Goal: Transaction & Acquisition: Book appointment/travel/reservation

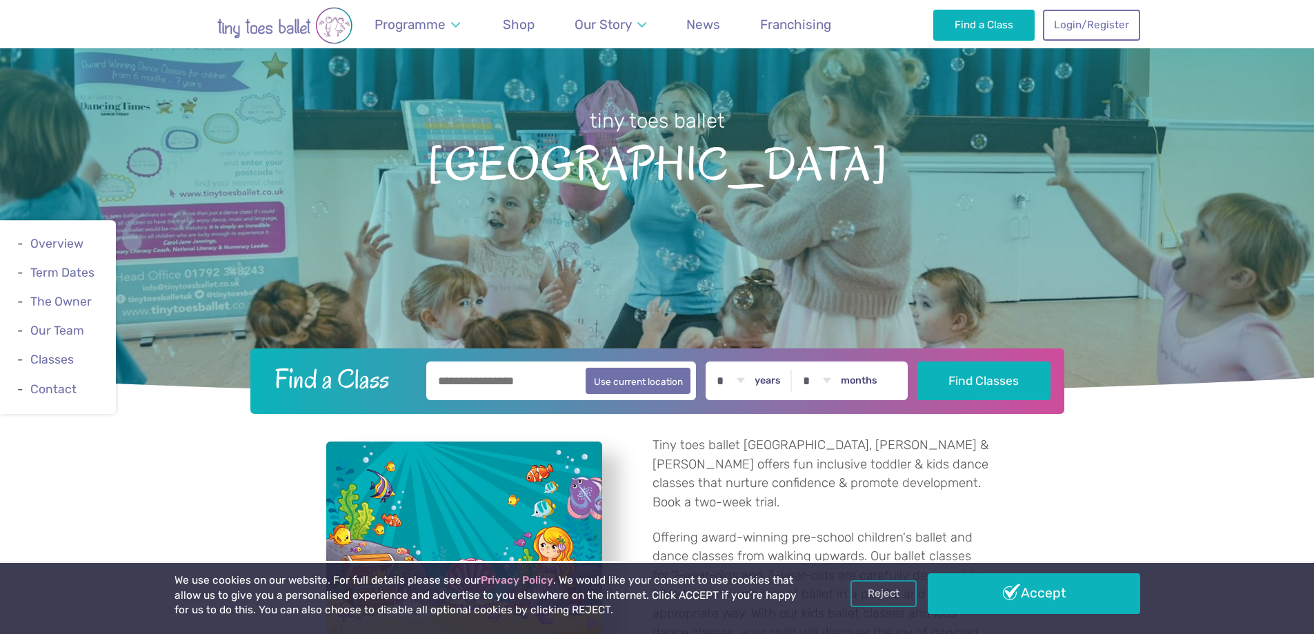
scroll to position [345, 0]
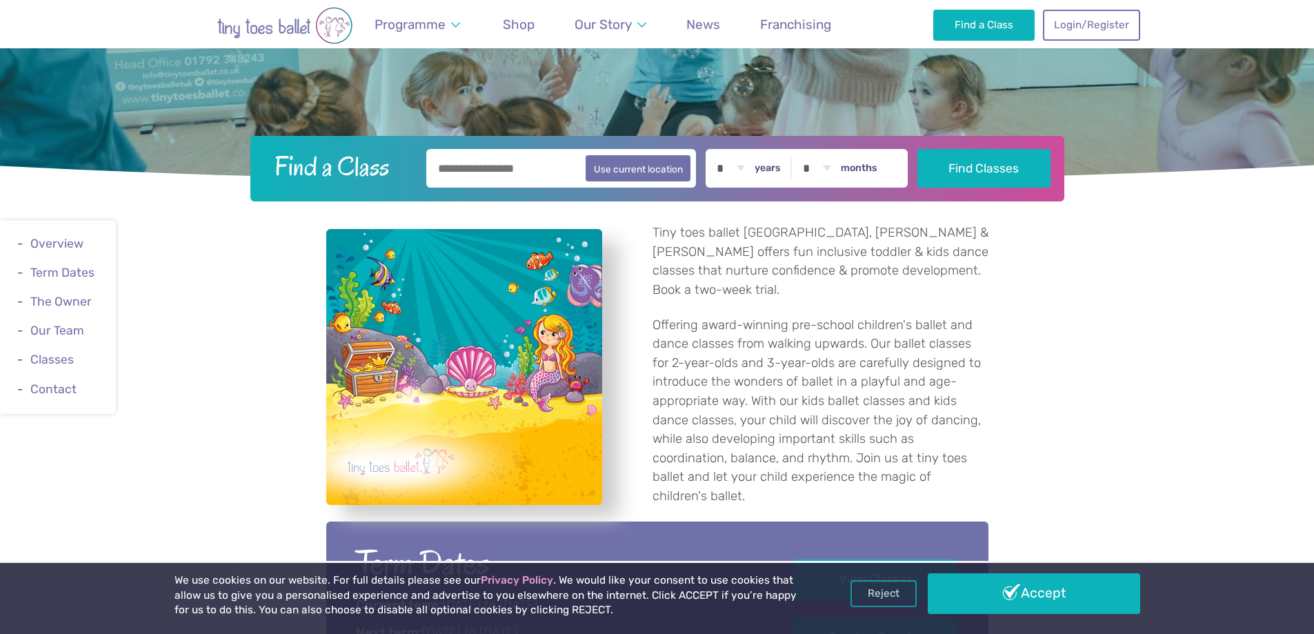
click at [776, 170] on label "years" at bounding box center [768, 168] width 26 height 12
click at [752, 170] on select "* * * * * * * * * * ** ** **" at bounding box center [730, 168] width 43 height 39
click at [748, 166] on select "* * * * * * * * * * ** ** **" at bounding box center [730, 168] width 43 height 39
select select "*"
click at [719, 149] on select "* * * * * * * * * * ** ** **" at bounding box center [730, 168] width 43 height 39
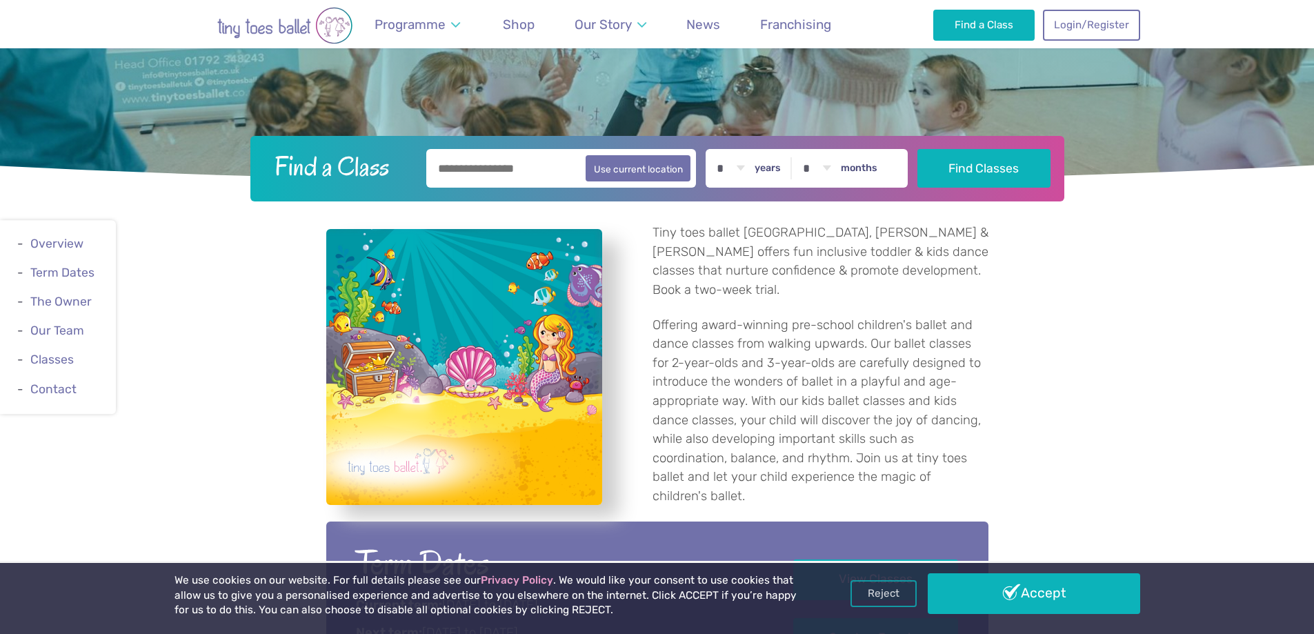
click at [822, 168] on select "* * * * * * * * * * ** **" at bounding box center [816, 168] width 43 height 39
select select "*"
click at [806, 149] on select "* * * * * * * * * * ** **" at bounding box center [816, 168] width 43 height 39
click at [957, 183] on button "Find Classes" at bounding box center [983, 167] width 133 height 39
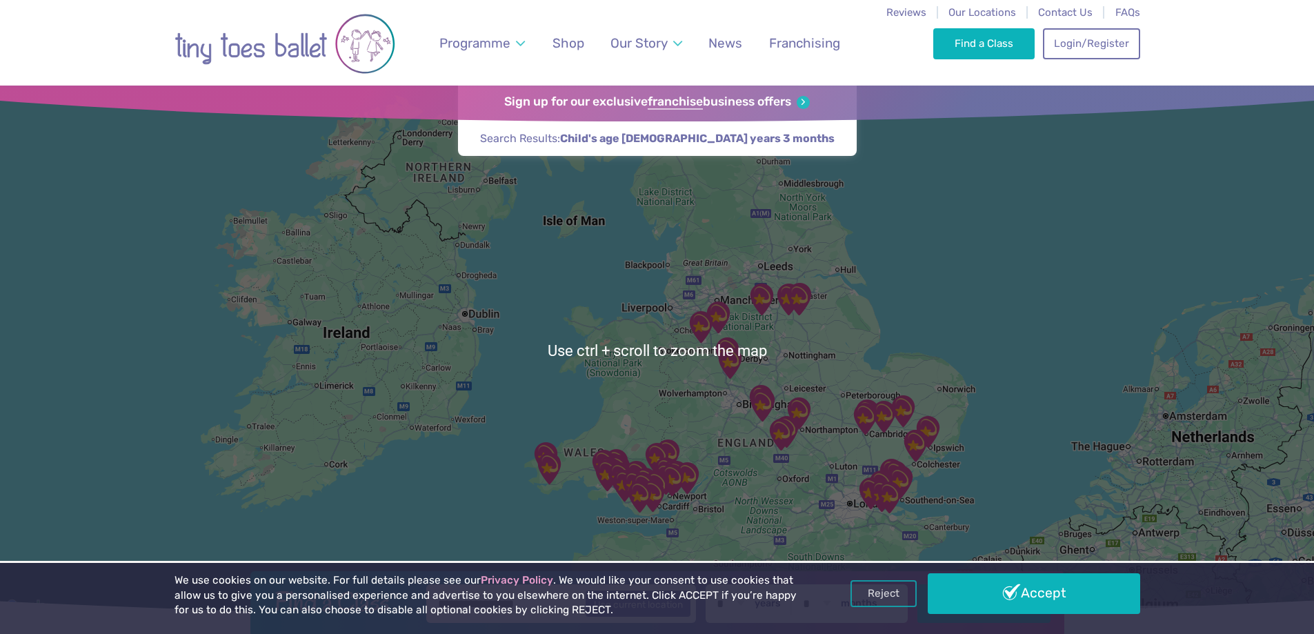
click at [808, 326] on div at bounding box center [657, 351] width 1314 height 530
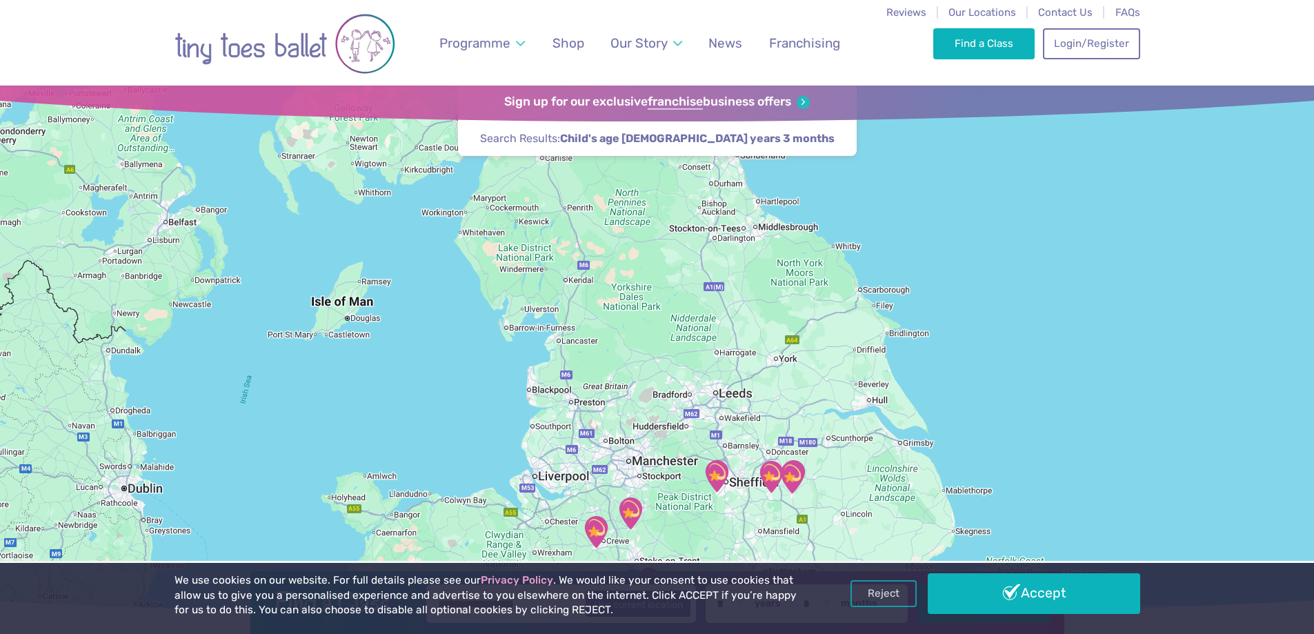
drag, startPoint x: 788, startPoint y: 195, endPoint x: 791, endPoint y: 381, distance: 185.6
click at [791, 381] on div at bounding box center [657, 351] width 1314 height 530
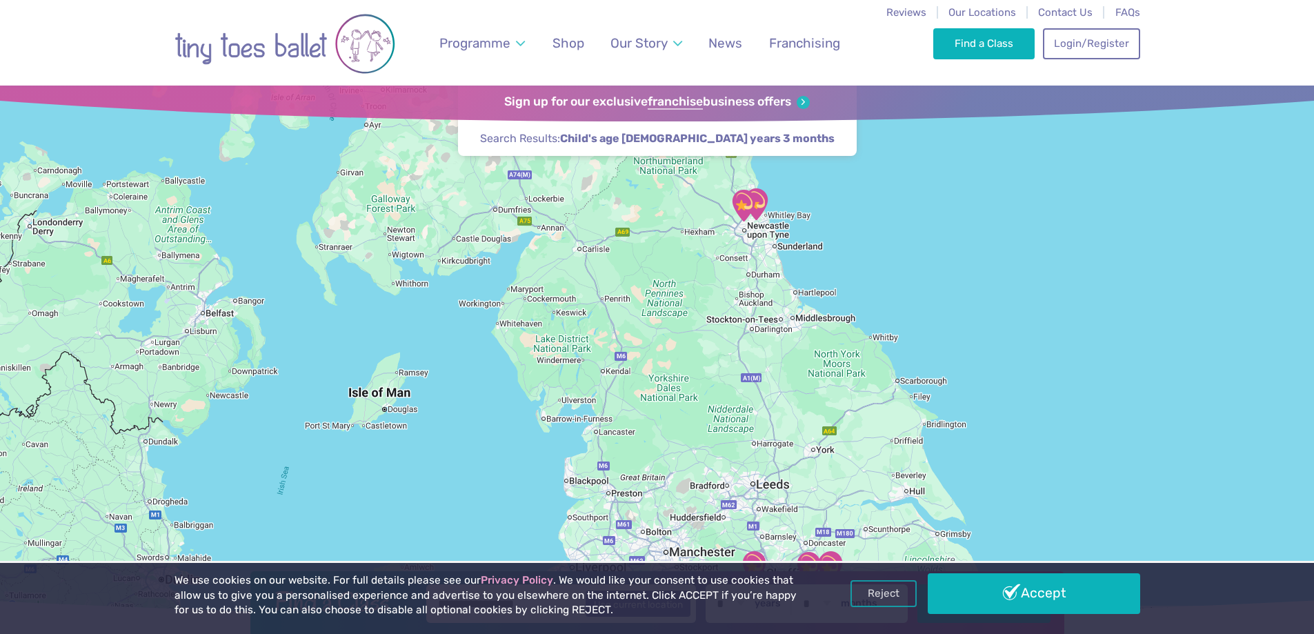
drag, startPoint x: 728, startPoint y: 267, endPoint x: 765, endPoint y: 356, distance: 96.2
click at [765, 356] on div at bounding box center [657, 351] width 1314 height 530
click at [769, 352] on div at bounding box center [657, 351] width 1314 height 530
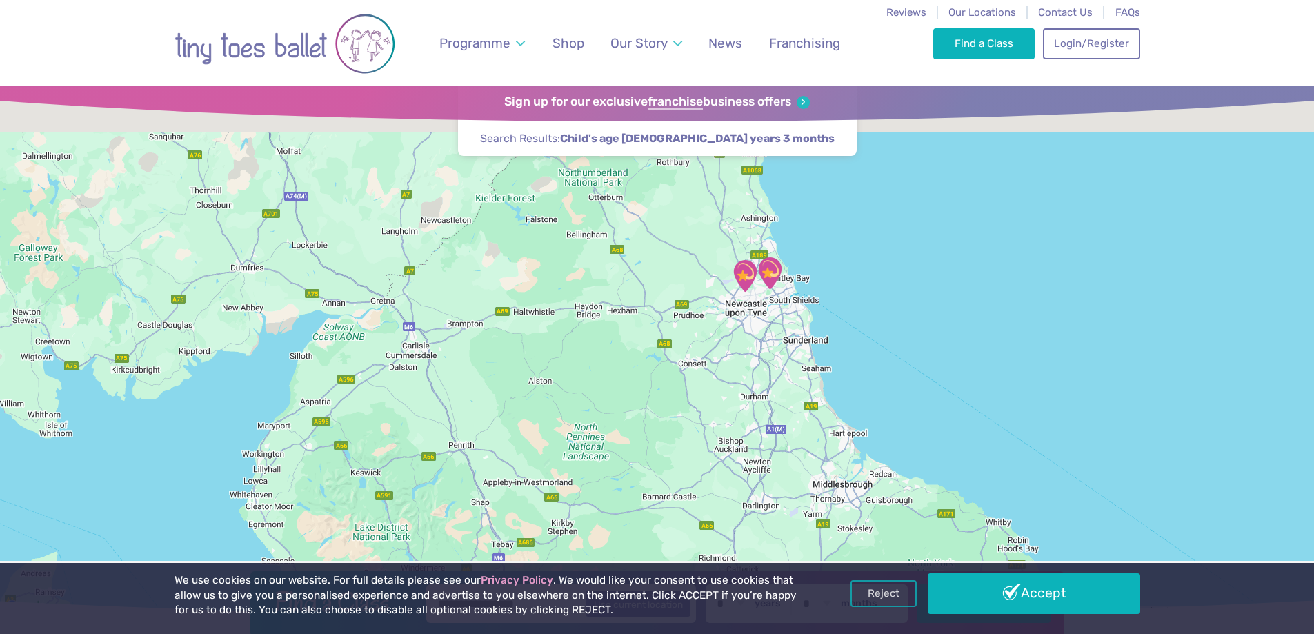
drag, startPoint x: 746, startPoint y: 205, endPoint x: 786, endPoint y: 430, distance: 228.3
click at [786, 430] on div at bounding box center [657, 351] width 1314 height 530
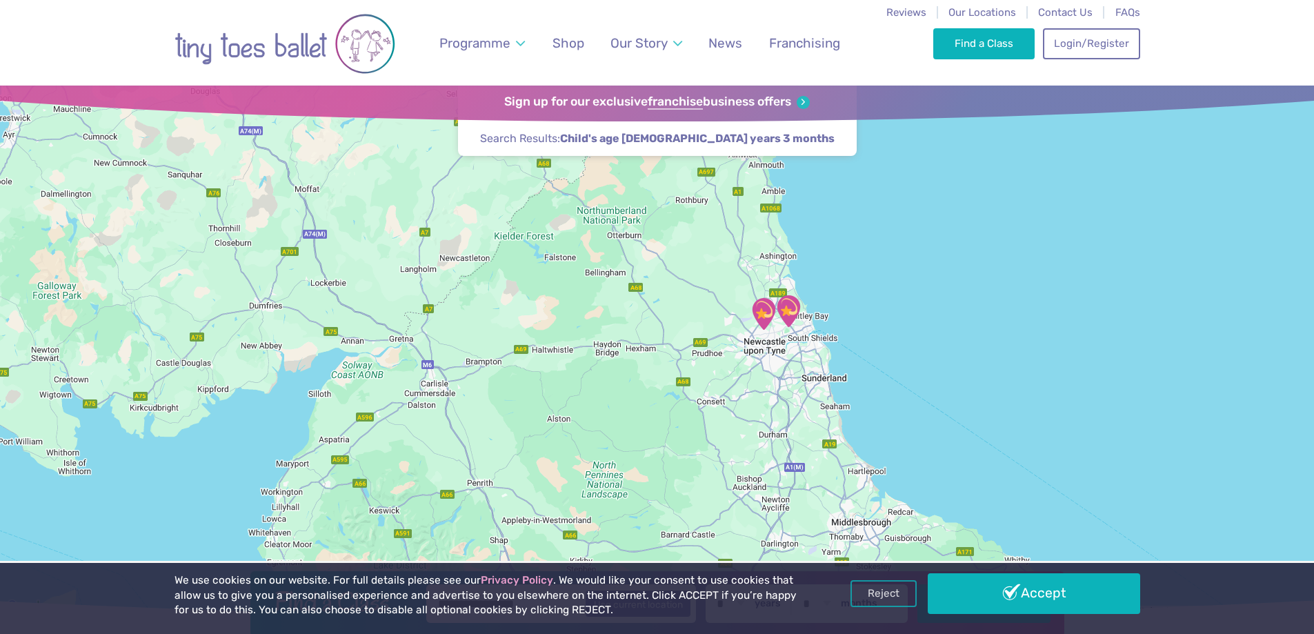
click at [776, 390] on div at bounding box center [657, 351] width 1314 height 530
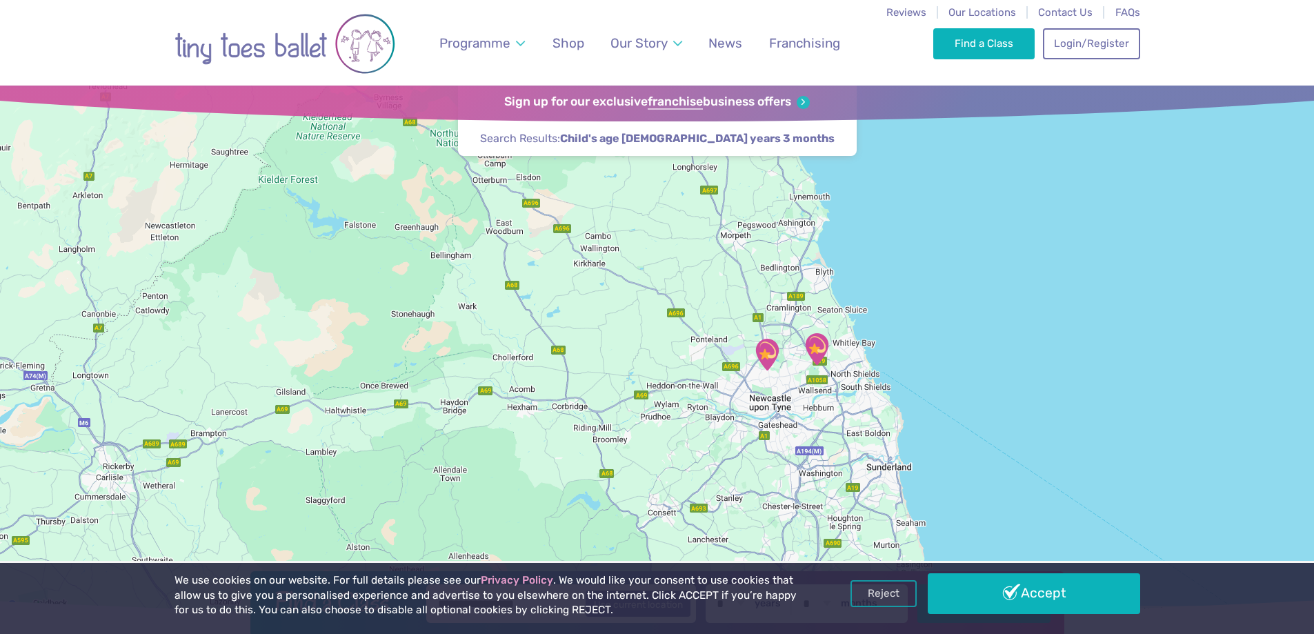
drag, startPoint x: 768, startPoint y: 311, endPoint x: 786, endPoint y: 417, distance: 107.1
click at [786, 417] on div at bounding box center [657, 351] width 1314 height 530
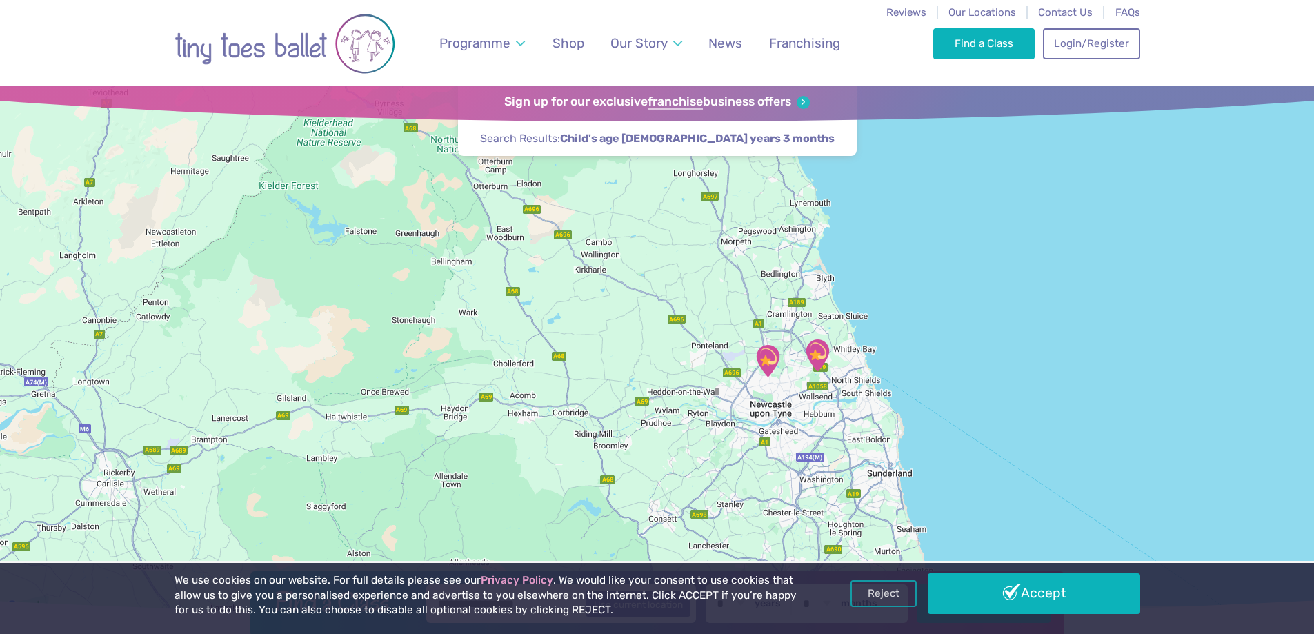
click at [782, 407] on div at bounding box center [657, 351] width 1314 height 530
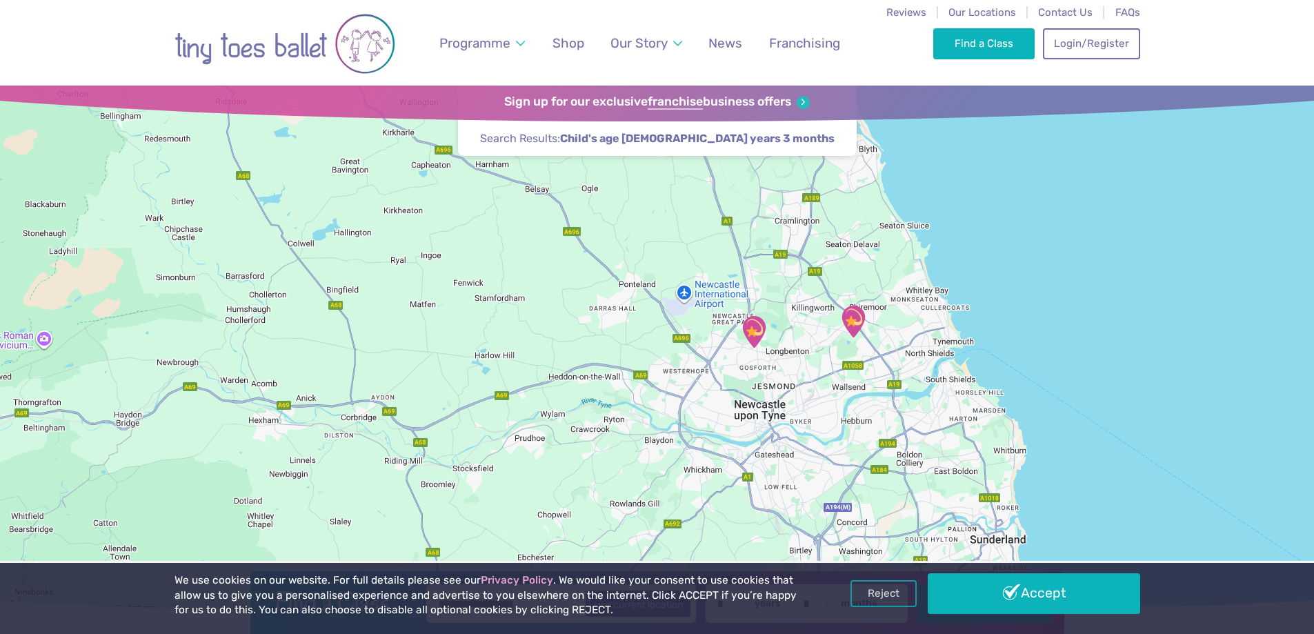
click at [771, 374] on div at bounding box center [657, 351] width 1314 height 530
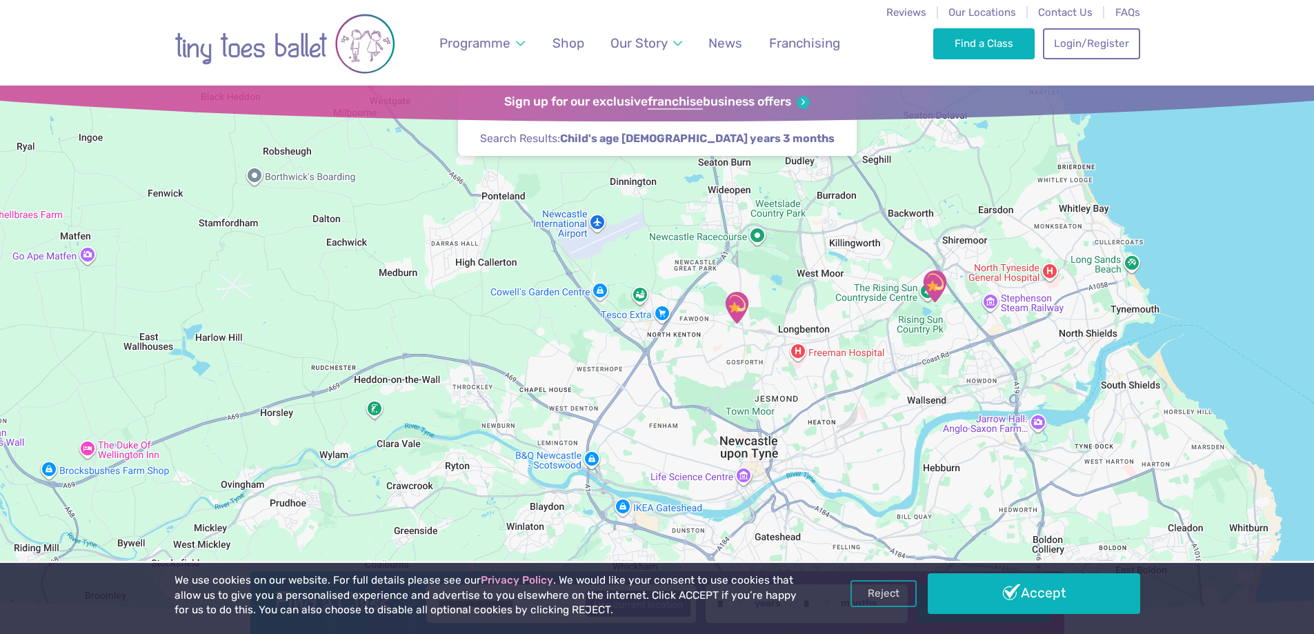
click at [740, 312] on img "Sport@Gosforth" at bounding box center [736, 307] width 34 height 34
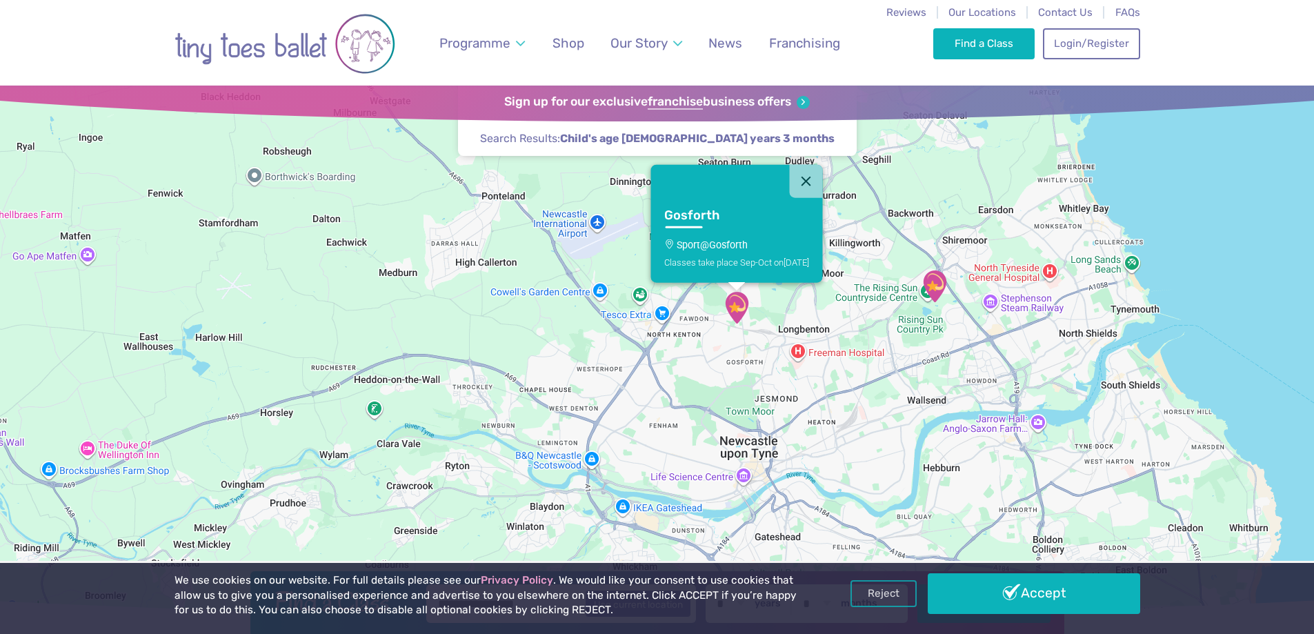
click at [937, 291] on img "Rising sun countryside centre" at bounding box center [934, 286] width 34 height 34
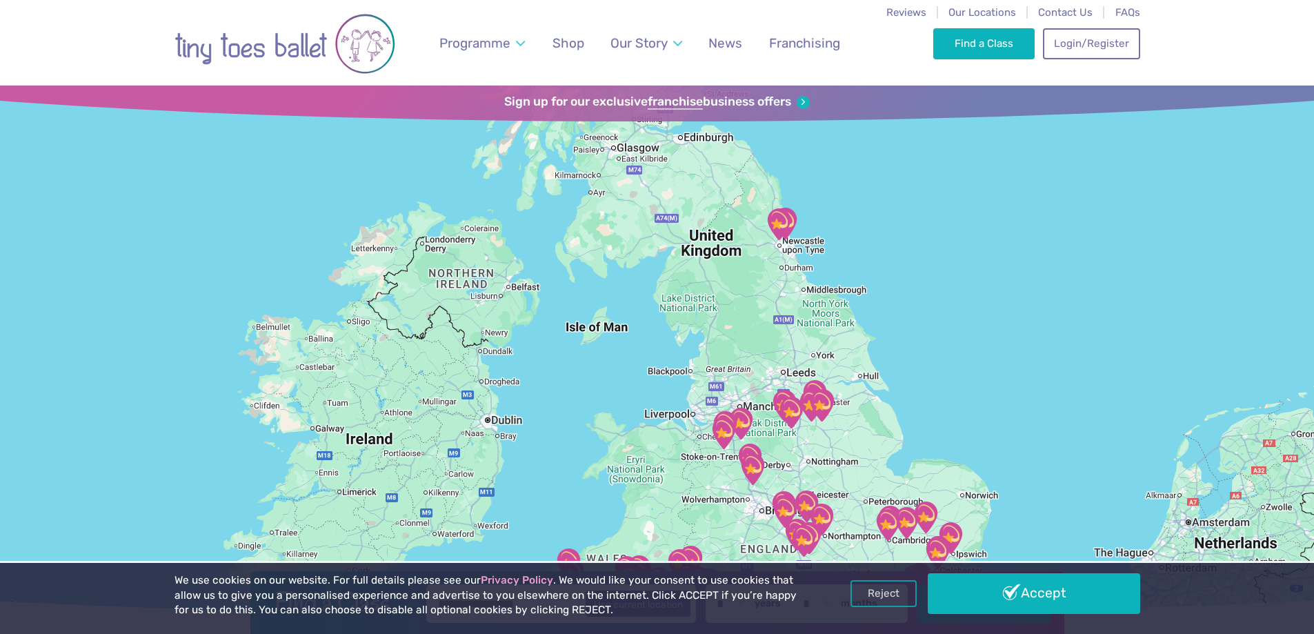
drag, startPoint x: 760, startPoint y: 139, endPoint x: 782, endPoint y: 248, distance: 110.7
click at [782, 248] on div at bounding box center [657, 351] width 1314 height 530
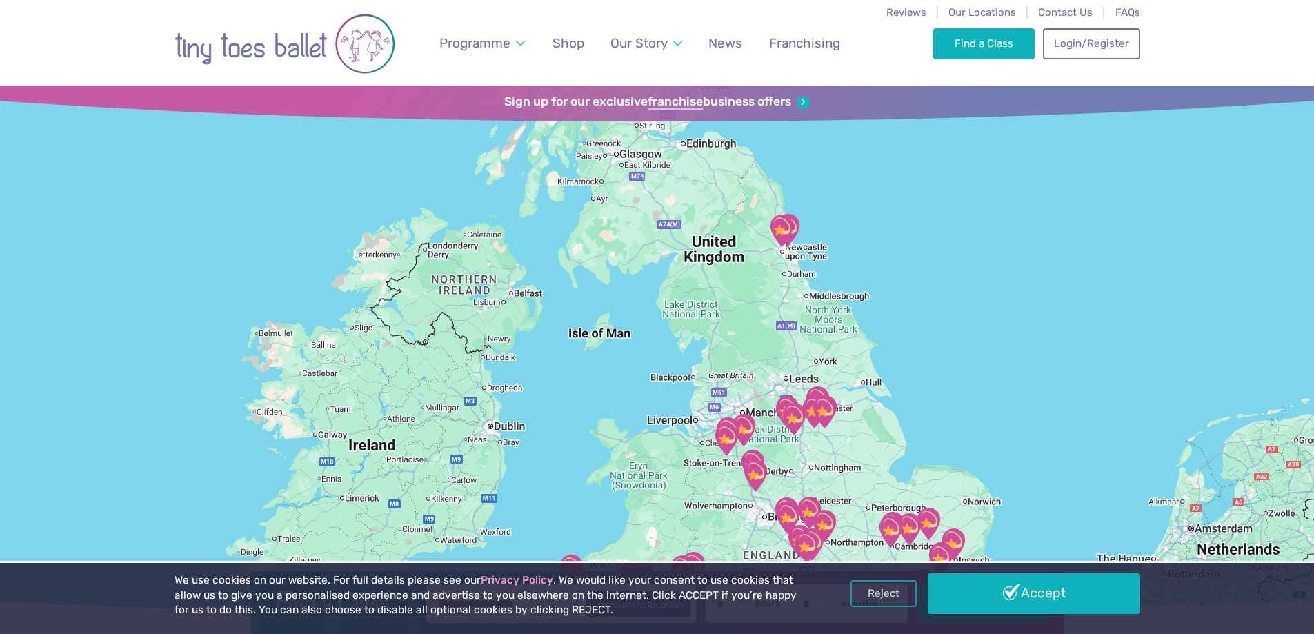
click at [780, 225] on img "Sport@Gosforth" at bounding box center [781, 230] width 34 height 34
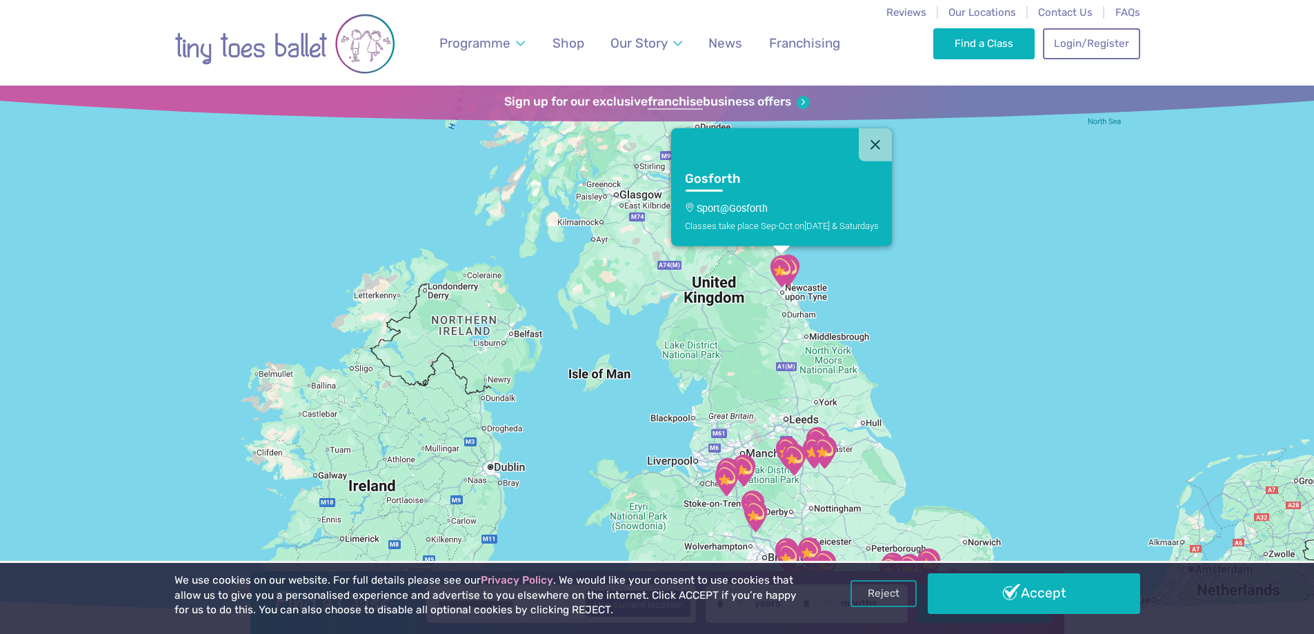
click at [699, 177] on h3 "Gosforth" at bounding box center [768, 179] width 169 height 16
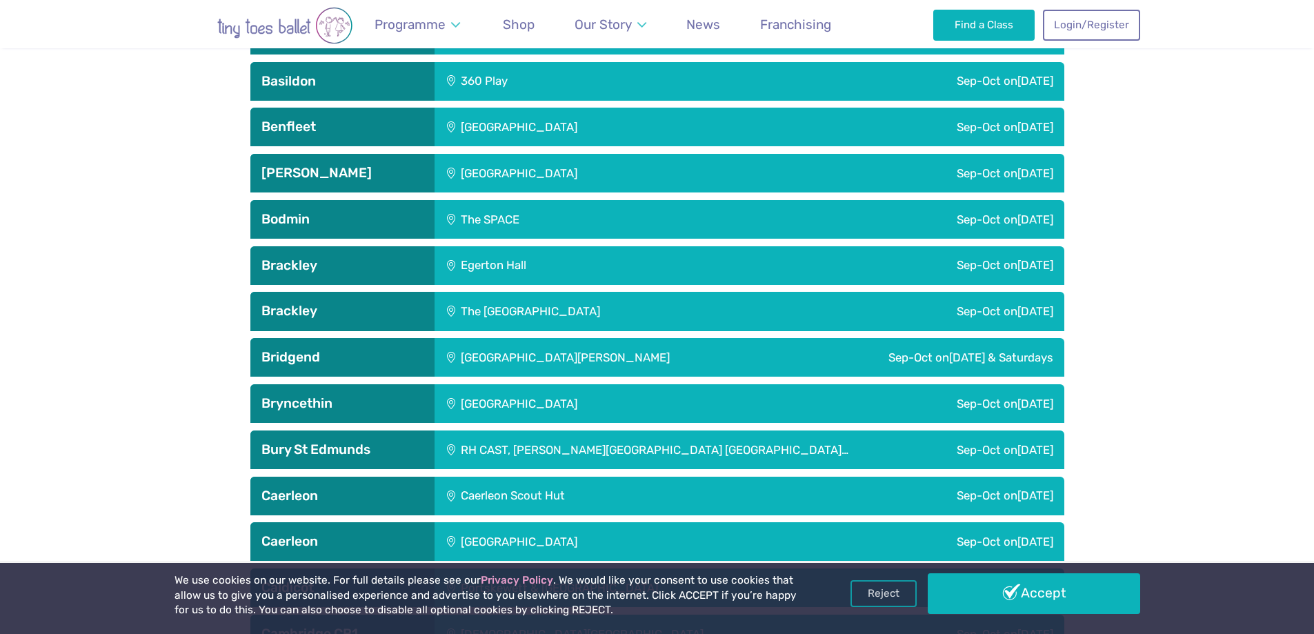
scroll to position [570, 0]
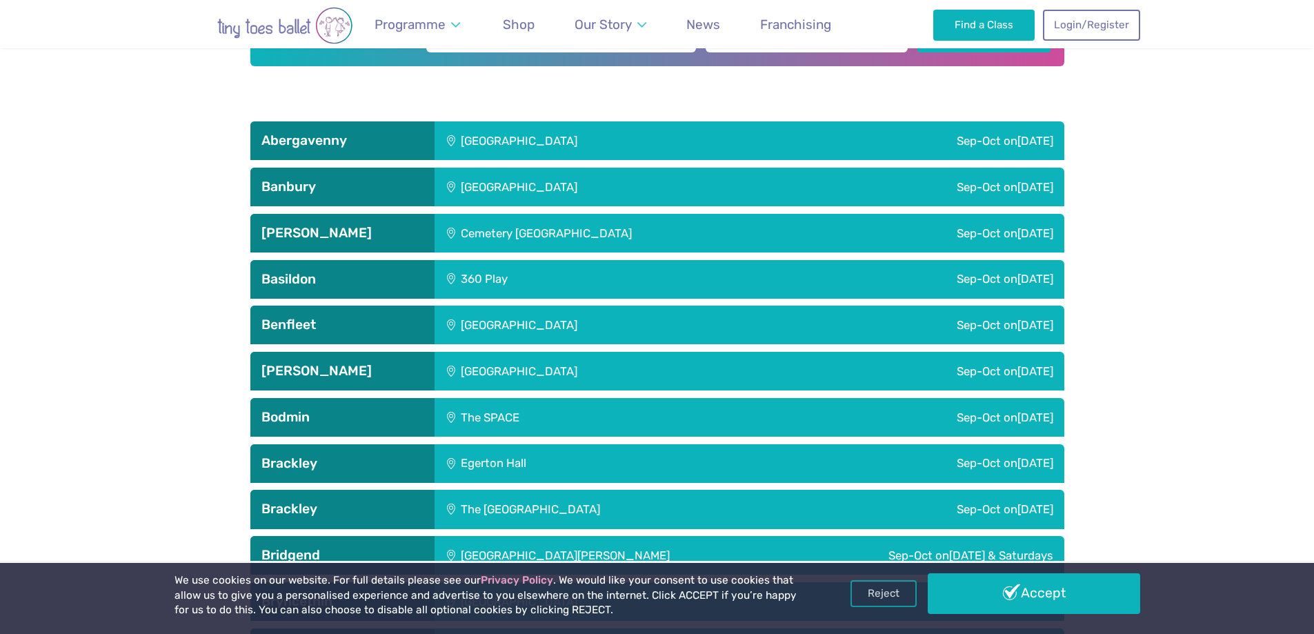
click at [528, 366] on div "[GEOGRAPHIC_DATA]" at bounding box center [613, 371] width 356 height 39
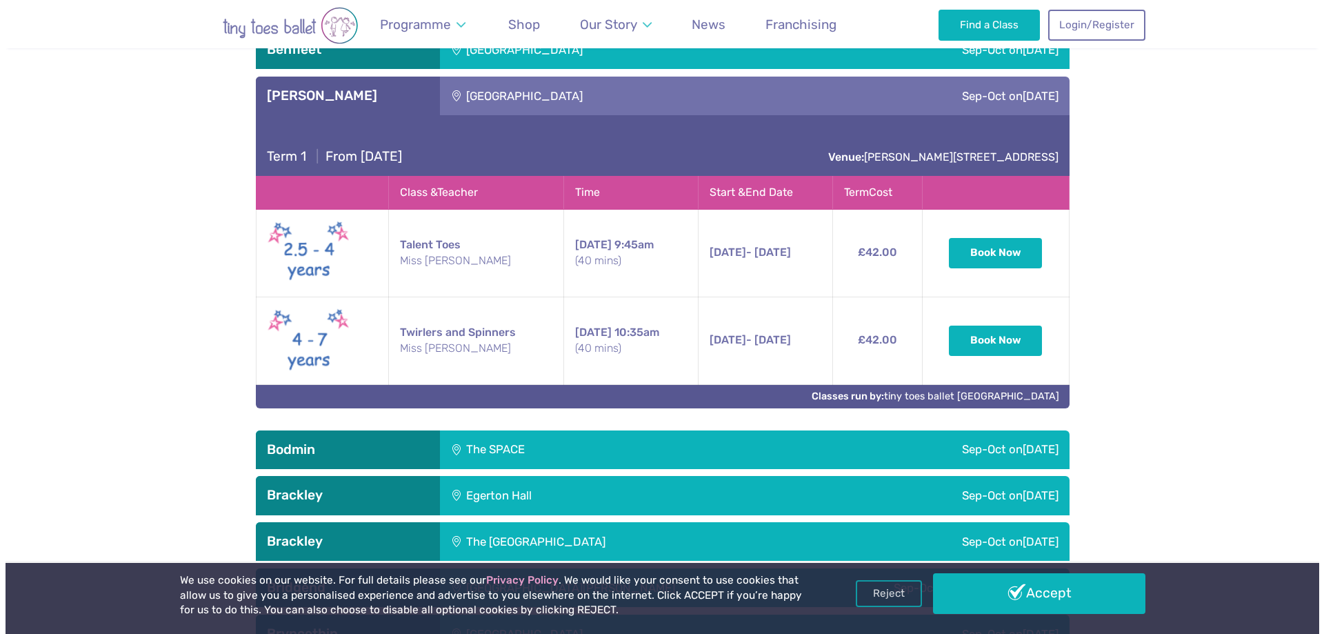
scroll to position [846, 0]
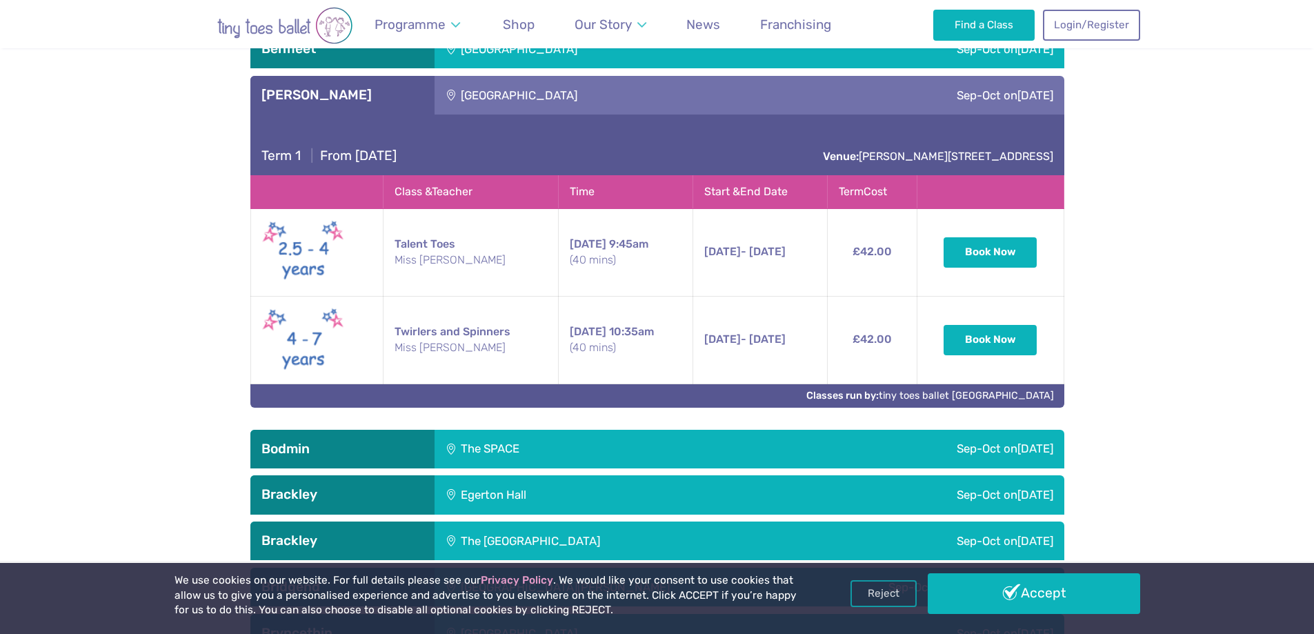
click at [321, 337] on img at bounding box center [303, 340] width 83 height 70
click at [609, 346] on small "(40 mins)" at bounding box center [626, 347] width 112 height 15
click at [1019, 336] on button "Book Now" at bounding box center [991, 339] width 94 height 30
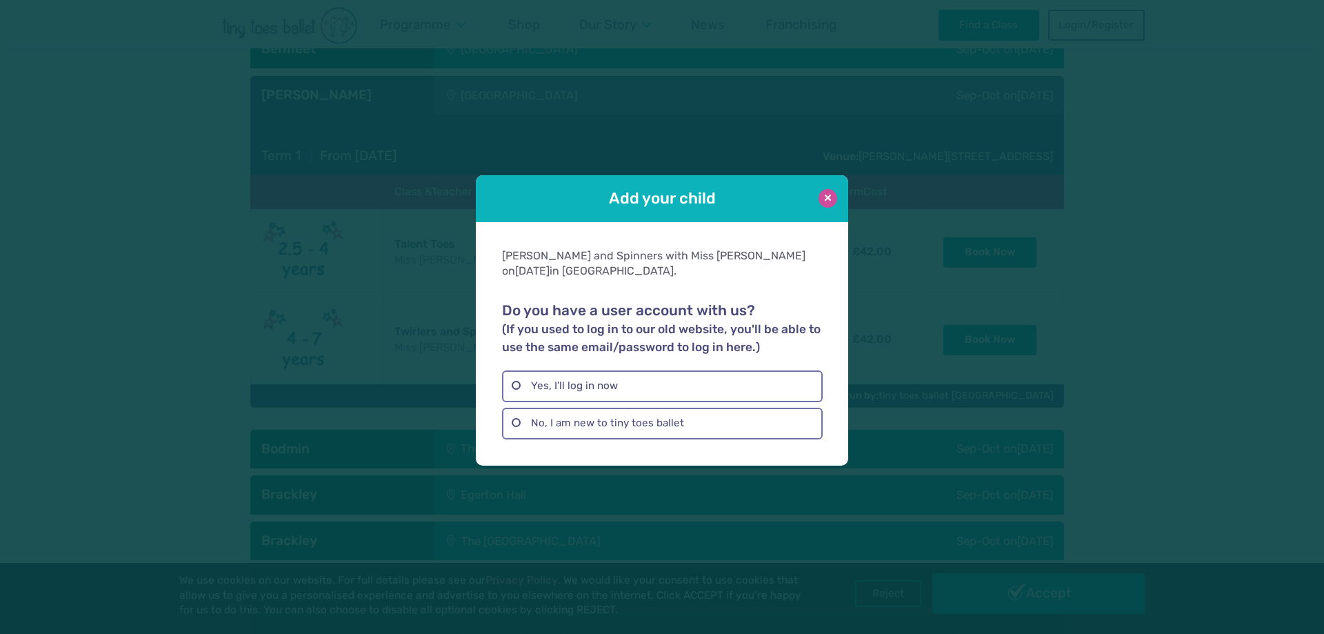
drag, startPoint x: 826, startPoint y: 204, endPoint x: 837, endPoint y: 214, distance: 14.7
click at [826, 206] on button at bounding box center [828, 199] width 19 height 19
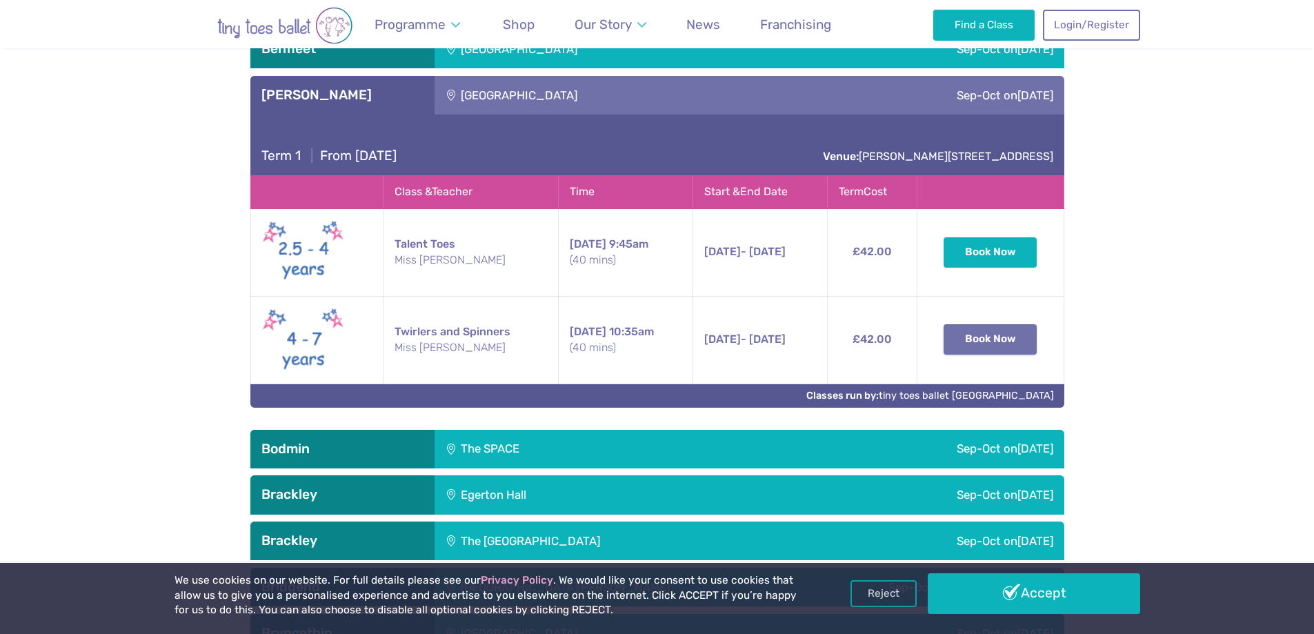
click at [990, 348] on button "Book Now" at bounding box center [991, 339] width 94 height 30
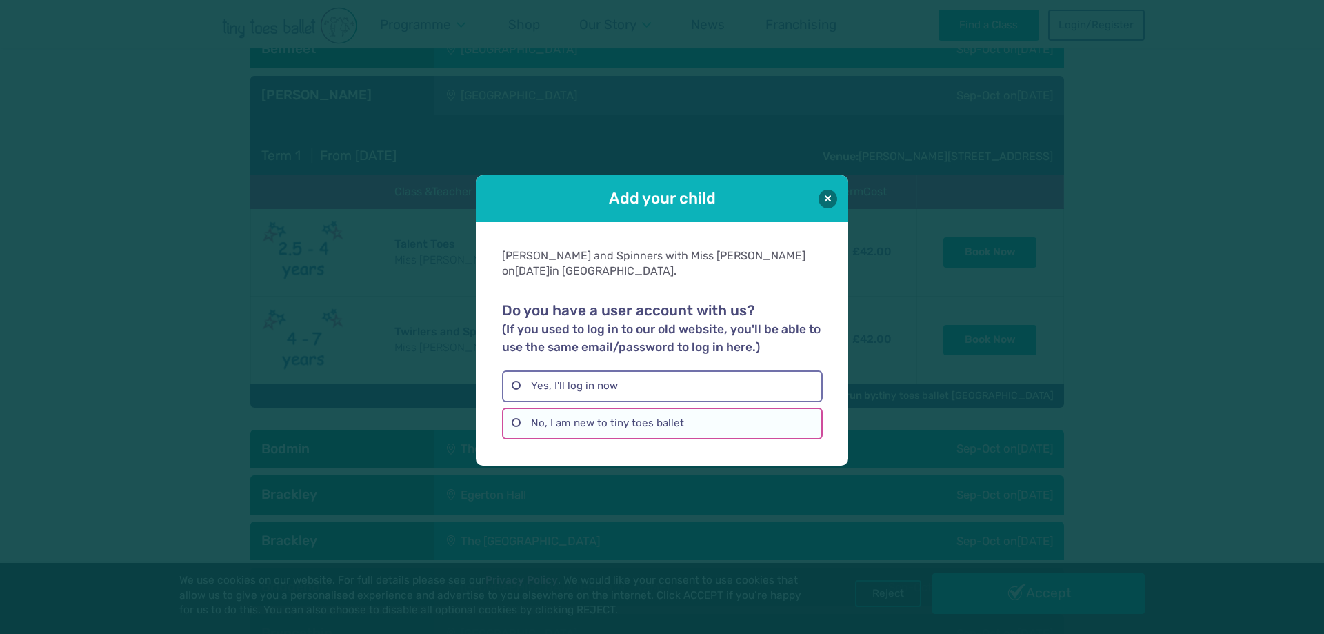
click at [720, 410] on label "No, I am new to tiny toes ballet" at bounding box center [662, 424] width 320 height 32
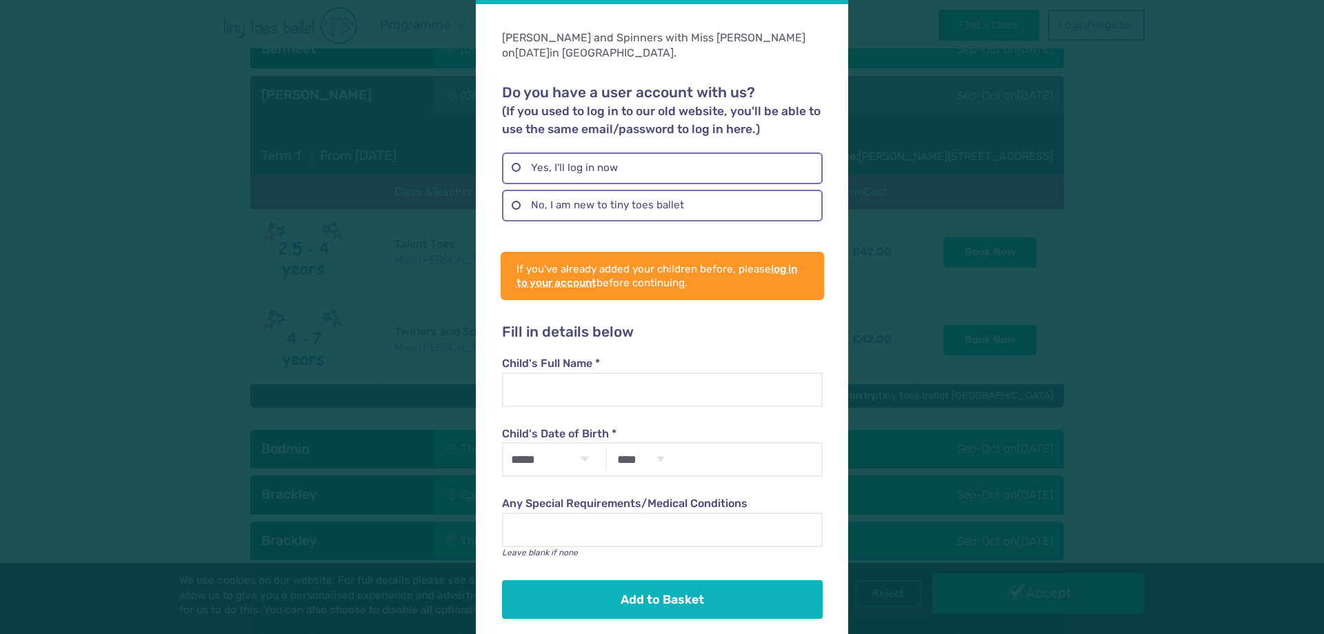
scroll to position [59, 0]
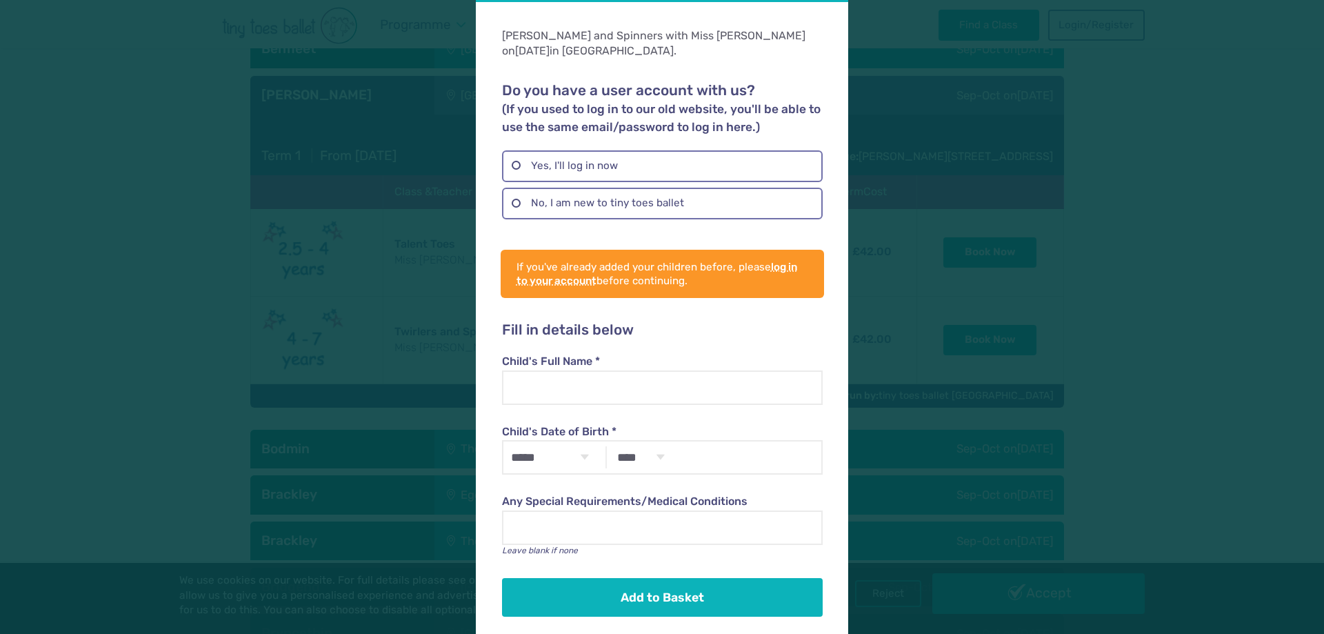
click at [1056, 267] on div "Add your child [PERSON_NAME] and Spinners with Miss [PERSON_NAME] [DATE] in [GE…" at bounding box center [662, 317] width 1324 height 634
click at [1205, 315] on div "Add your child [PERSON_NAME] and Spinners with Miss [PERSON_NAME] [DATE] in [GE…" at bounding box center [662, 317] width 1324 height 634
click at [425, 310] on div "Add your child [PERSON_NAME] and Spinners with Miss [PERSON_NAME] [DATE] in [GE…" at bounding box center [662, 317] width 1324 height 634
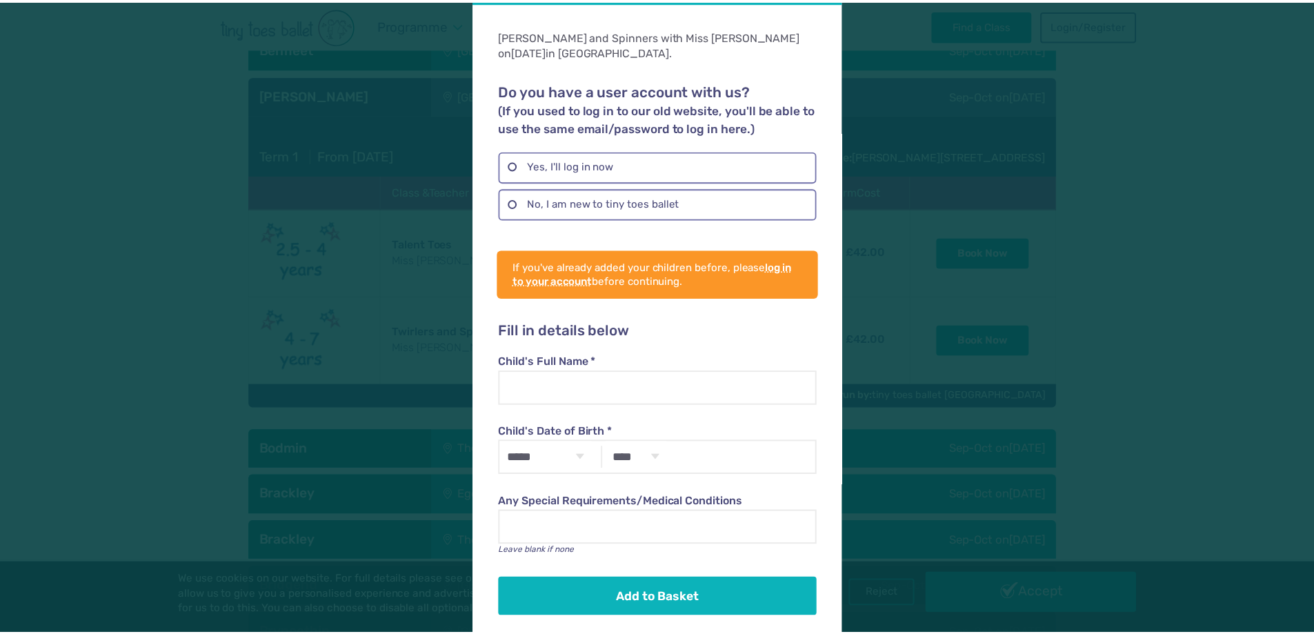
scroll to position [0, 0]
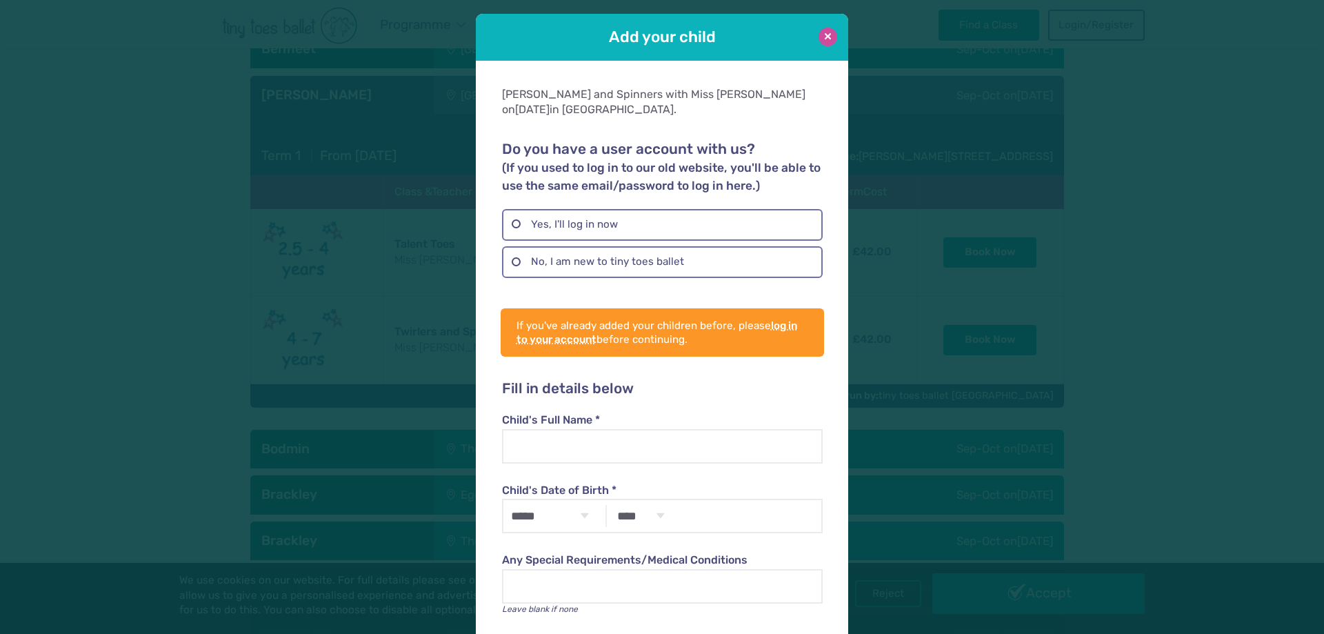
click at [819, 42] on button at bounding box center [828, 37] width 19 height 19
